Goal: Use online tool/utility: Utilize a website feature to perform a specific function

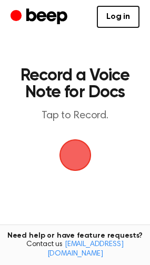
click at [70, 151] on span "button" at bounding box center [74, 155] width 39 height 39
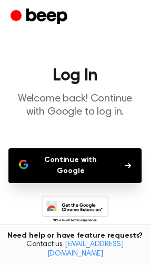
click at [63, 161] on button "Continue with Google" at bounding box center [74, 165] width 133 height 35
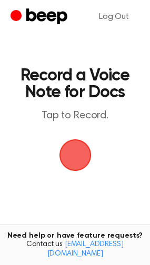
click at [81, 157] on span "button" at bounding box center [74, 154] width 29 height 29
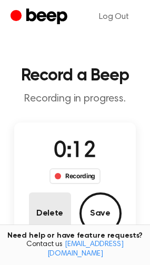
click at [42, 219] on button "Delete" at bounding box center [50, 213] width 42 height 42
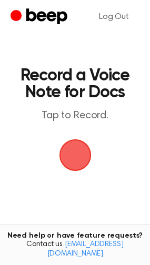
click at [65, 160] on span "button" at bounding box center [75, 155] width 34 height 34
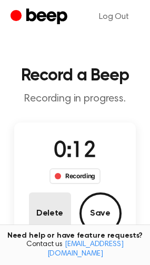
click at [38, 212] on button "Delete" at bounding box center [50, 213] width 42 height 42
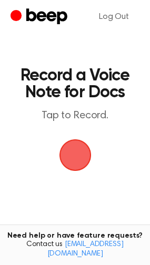
click at [75, 154] on span "button" at bounding box center [74, 154] width 29 height 29
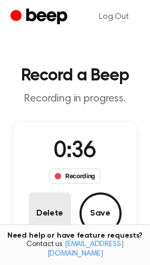
click at [49, 200] on button "Delete" at bounding box center [50, 213] width 42 height 42
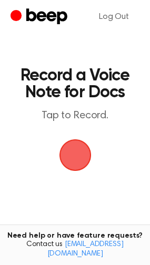
click at [80, 151] on span "button" at bounding box center [74, 154] width 29 height 29
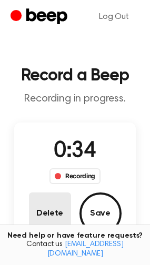
click at [59, 213] on button "Delete" at bounding box center [50, 213] width 42 height 42
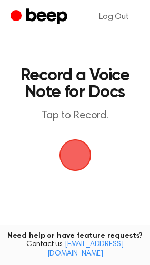
click at [64, 154] on span "button" at bounding box center [75, 155] width 32 height 32
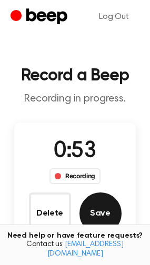
click at [100, 213] on button "Save" at bounding box center [100, 213] width 42 height 42
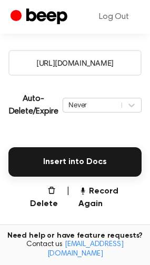
scroll to position [188, 0]
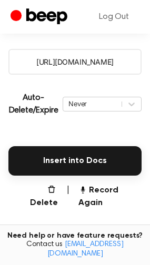
drag, startPoint x: 23, startPoint y: 60, endPoint x: 159, endPoint y: 65, distance: 135.7
click at [149, 65] on html "Log Out Your Recording is Ready Copy the link and paste it anywhere 0:00 0:53 Y…" at bounding box center [75, 98] width 150 height 572
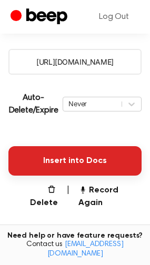
click at [93, 159] on button "Insert into Docs" at bounding box center [74, 160] width 133 height 29
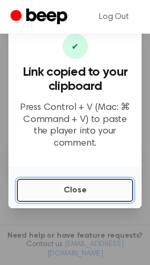
click at [93, 179] on button "Close" at bounding box center [75, 190] width 116 height 23
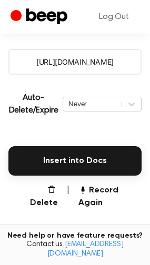
scroll to position [0, 0]
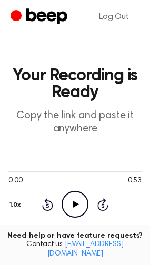
click at [69, 202] on icon "Play Audio" at bounding box center [74, 204] width 27 height 27
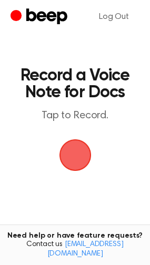
click at [81, 155] on span "button" at bounding box center [75, 155] width 38 height 38
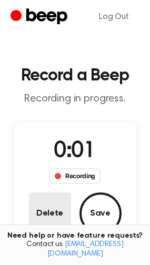
click at [43, 216] on button "Delete" at bounding box center [50, 213] width 42 height 42
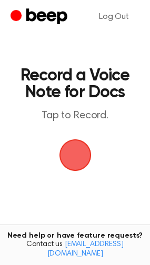
click at [89, 160] on span "button" at bounding box center [75, 155] width 40 height 40
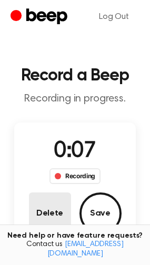
click at [33, 209] on button "Delete" at bounding box center [50, 213] width 42 height 42
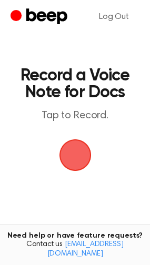
click at [81, 151] on span "button" at bounding box center [75, 155] width 56 height 56
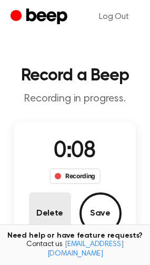
click at [42, 203] on button "Delete" at bounding box center [50, 213] width 42 height 42
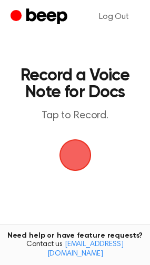
click at [82, 151] on span "button" at bounding box center [74, 154] width 45 height 45
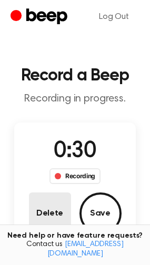
click at [44, 209] on button "Delete" at bounding box center [50, 213] width 42 height 42
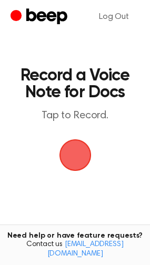
click at [84, 157] on span "button" at bounding box center [75, 155] width 59 height 59
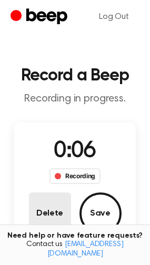
click at [36, 223] on button "Delete" at bounding box center [50, 213] width 42 height 42
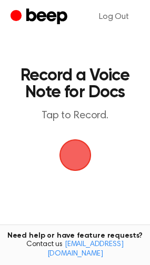
click at [79, 154] on span "button" at bounding box center [75, 155] width 48 height 48
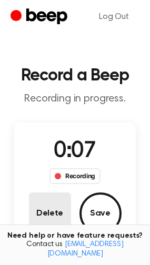
click at [33, 211] on button "Delete" at bounding box center [50, 213] width 42 height 42
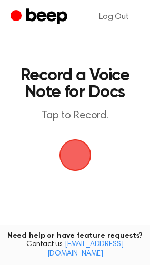
click at [76, 151] on span "button" at bounding box center [74, 154] width 51 height 51
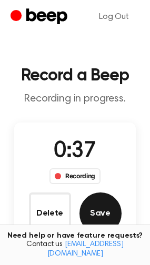
click at [110, 206] on button "Save" at bounding box center [100, 213] width 42 height 42
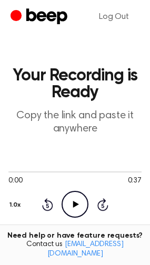
click at [69, 205] on icon "Play Audio" at bounding box center [74, 204] width 27 height 27
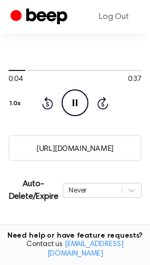
scroll to position [115, 0]
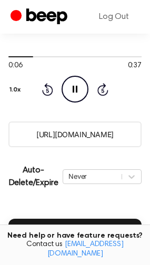
drag, startPoint x: 21, startPoint y: 131, endPoint x: 131, endPoint y: 125, distance: 110.5
click at [131, 125] on input "[URL][DOMAIN_NAME]" at bounding box center [74, 134] width 133 height 26
click at [77, 86] on icon at bounding box center [75, 89] width 5 height 7
click at [77, 85] on icon "Play Audio" at bounding box center [74, 89] width 27 height 27
click at [77, 86] on icon at bounding box center [75, 89] width 5 height 7
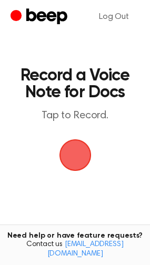
click at [75, 153] on span "button" at bounding box center [75, 155] width 32 height 32
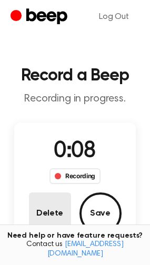
click at [48, 216] on button "Delete" at bounding box center [50, 213] width 42 height 42
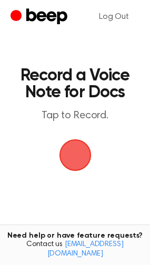
click at [76, 145] on span "button" at bounding box center [75, 155] width 32 height 32
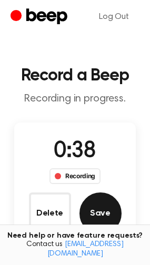
click at [113, 208] on button "Save" at bounding box center [100, 213] width 42 height 42
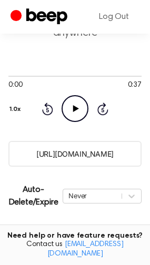
scroll to position [95, 0]
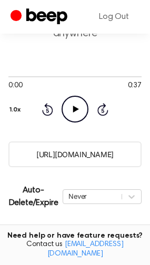
drag, startPoint x: 22, startPoint y: 153, endPoint x: 141, endPoint y: 143, distance: 119.2
click at [141, 143] on main "Your Recording is Ready Copy the link and paste it anywhere 0:00 0:37 Your brow…" at bounding box center [75, 174] width 150 height 538
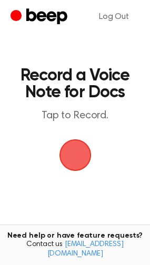
scroll to position [115, 0]
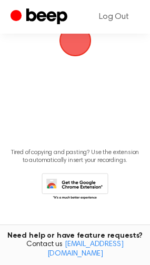
click at [72, 185] on icon at bounding box center [75, 187] width 67 height 29
click at [77, 119] on main "Record a Voice Note for Docs Tap to Record. Tired of copying and pasting? Use t…" at bounding box center [75, 58] width 150 height 346
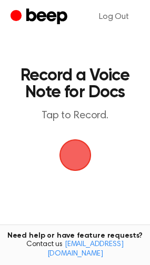
click at [84, 158] on span "button" at bounding box center [75, 155] width 34 height 34
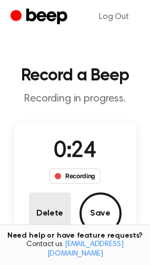
click at [49, 225] on button "Delete" at bounding box center [50, 213] width 42 height 42
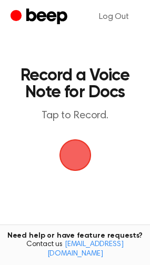
click at [80, 155] on span "button" at bounding box center [74, 154] width 29 height 29
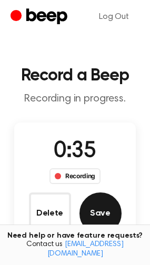
click at [88, 219] on button "Save" at bounding box center [100, 213] width 42 height 42
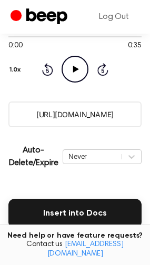
scroll to position [132, 0]
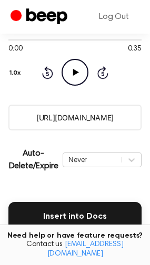
drag, startPoint x: 126, startPoint y: 120, endPoint x: 19, endPoint y: 116, distance: 107.3
click at [19, 116] on input "https://beep.audio/EeTMH6Q" at bounding box center [74, 118] width 133 height 26
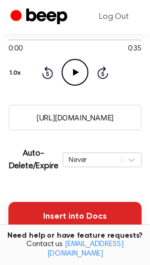
click at [90, 219] on button "Insert into Docs" at bounding box center [74, 216] width 133 height 29
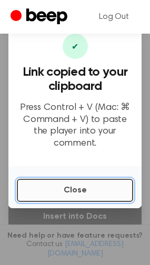
click at [95, 184] on button "Close" at bounding box center [75, 190] width 116 height 23
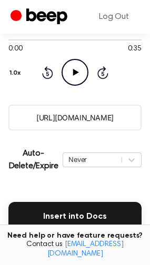
click at [54, 179] on div "Auto-Delete/Expire Never | Download" at bounding box center [74, 160] width 133 height 42
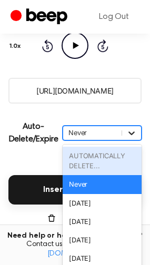
click at [137, 140] on div "option AUTOMATICALLY DELETE... focused disabled, 1 of 6. 6 results available. U…" at bounding box center [102, 133] width 79 height 15
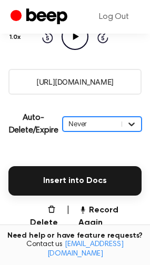
click at [132, 124] on icon at bounding box center [131, 124] width 6 height 4
